Goal: Information Seeking & Learning: Learn about a topic

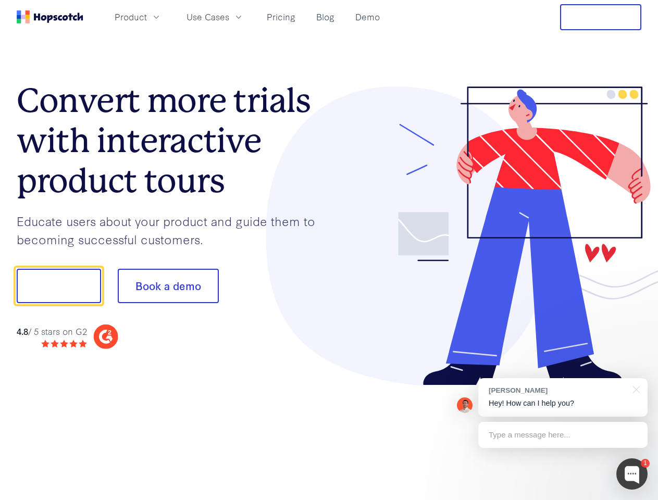
click at [329, 250] on div at bounding box center [485, 235] width 312 height 299
click at [147, 17] on span "Product" at bounding box center [131, 16] width 32 height 13
click at [229, 17] on span "Use Cases" at bounding box center [207, 16] width 43 height 13
click at [600, 17] on button "Free Trial" at bounding box center [600, 17] width 81 height 26
click at [58, 286] on button "Show me!" at bounding box center [59, 286] width 84 height 34
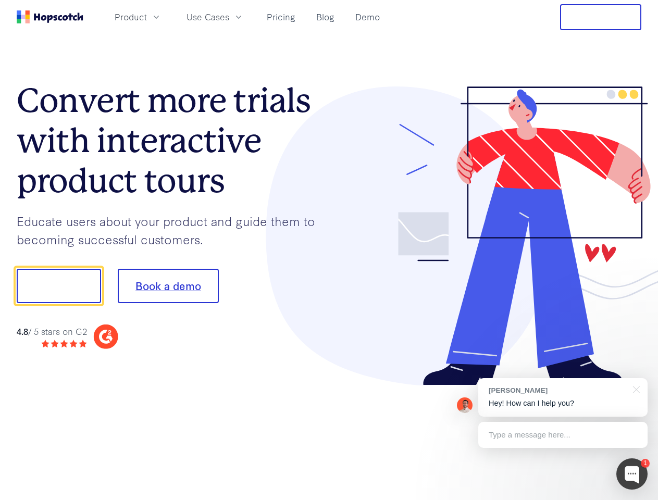
click at [168, 286] on button "Book a demo" at bounding box center [168, 286] width 101 height 34
click at [632, 474] on div at bounding box center [631, 473] width 31 height 31
click at [562, 397] on div "[PERSON_NAME] Hey! How can I help you?" at bounding box center [562, 397] width 169 height 39
click at [634, 388] on div at bounding box center [634, 388] width 26 height 21
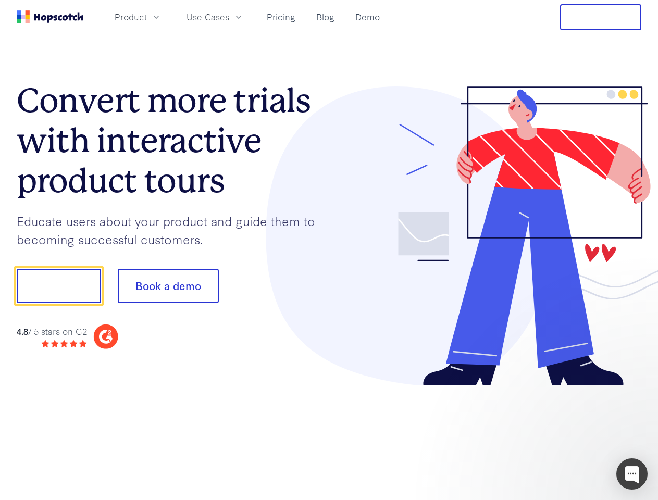
click at [562, 435] on div at bounding box center [549, 354] width 195 height 208
